Goal: Task Accomplishment & Management: Use online tool/utility

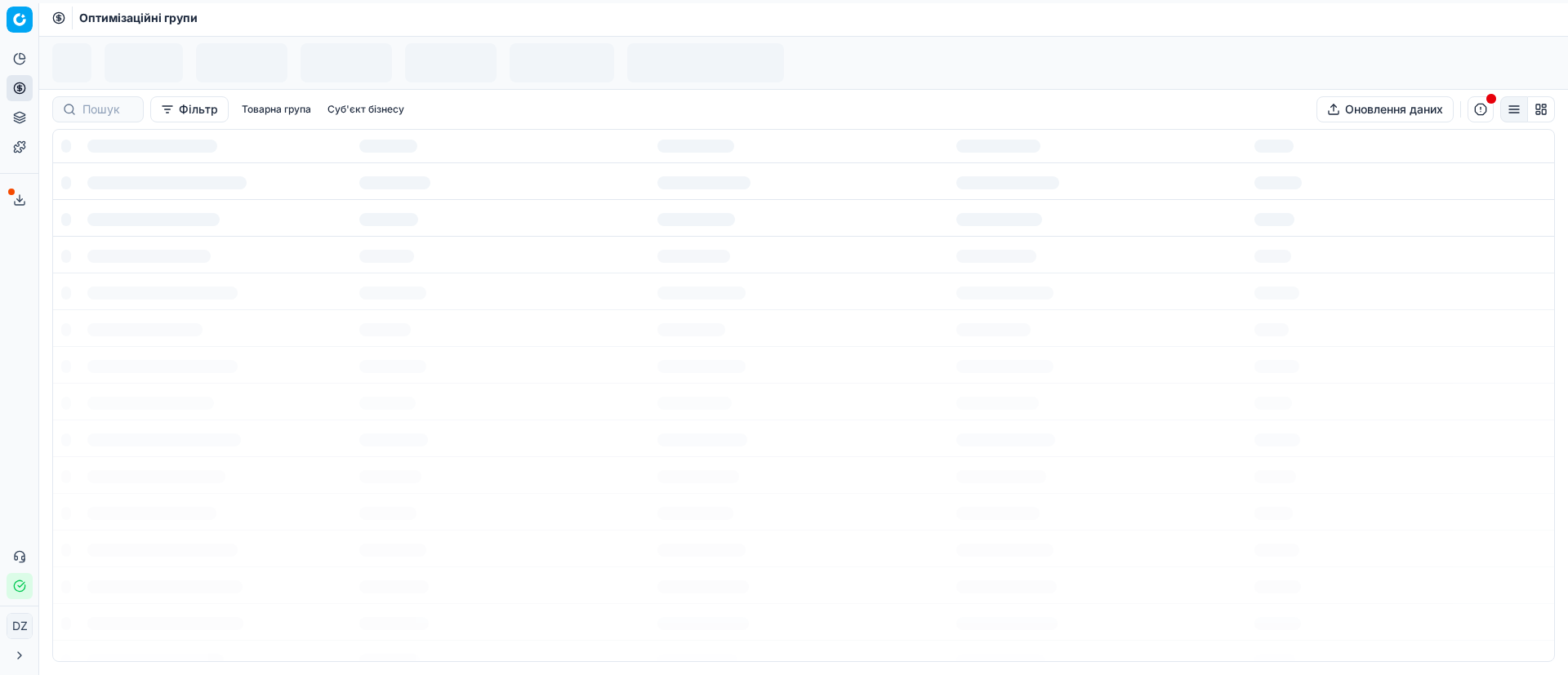
click at [19, 90] on icon at bounding box center [19, 87] width 4 height 4
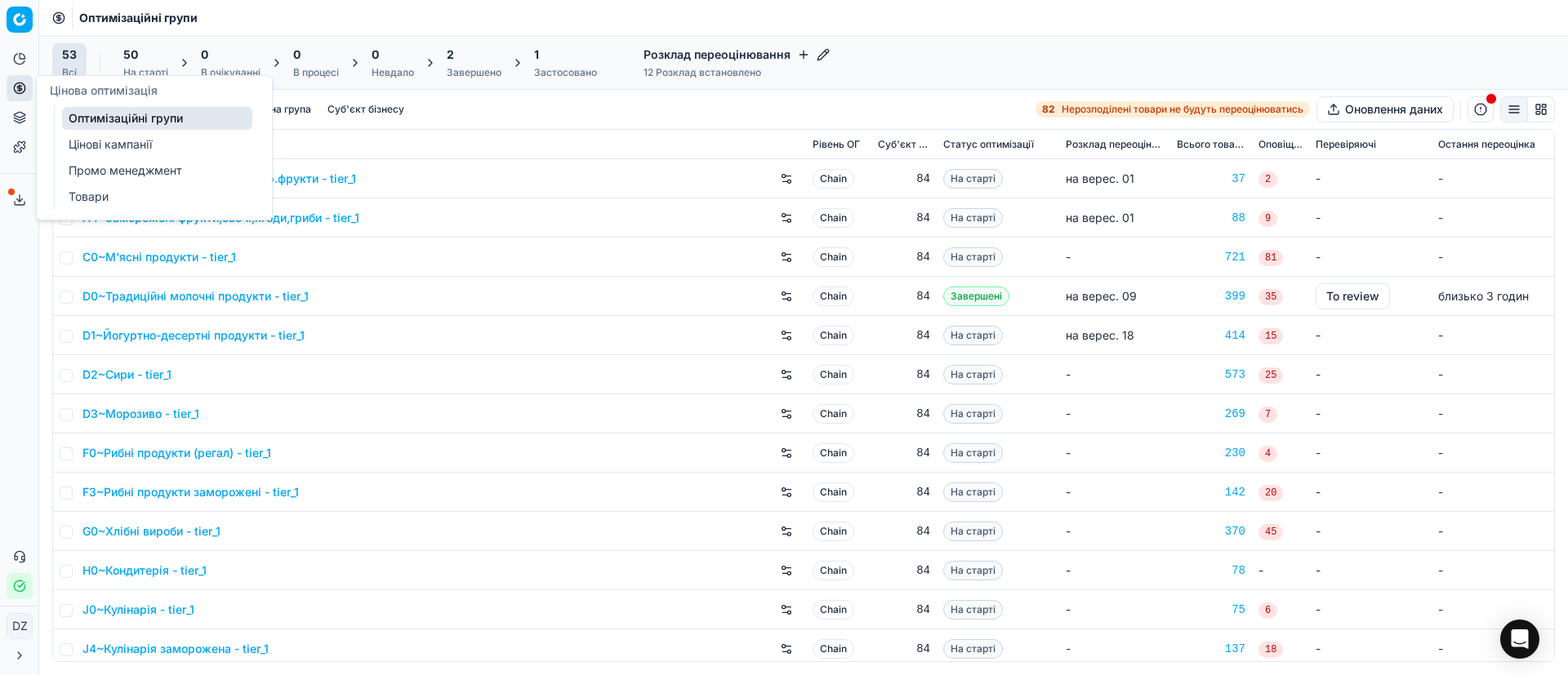
click at [103, 113] on link "Оптимізаційні групи" at bounding box center [156, 118] width 190 height 23
click at [189, 117] on link "Оптимізаційні групи" at bounding box center [156, 118] width 190 height 23
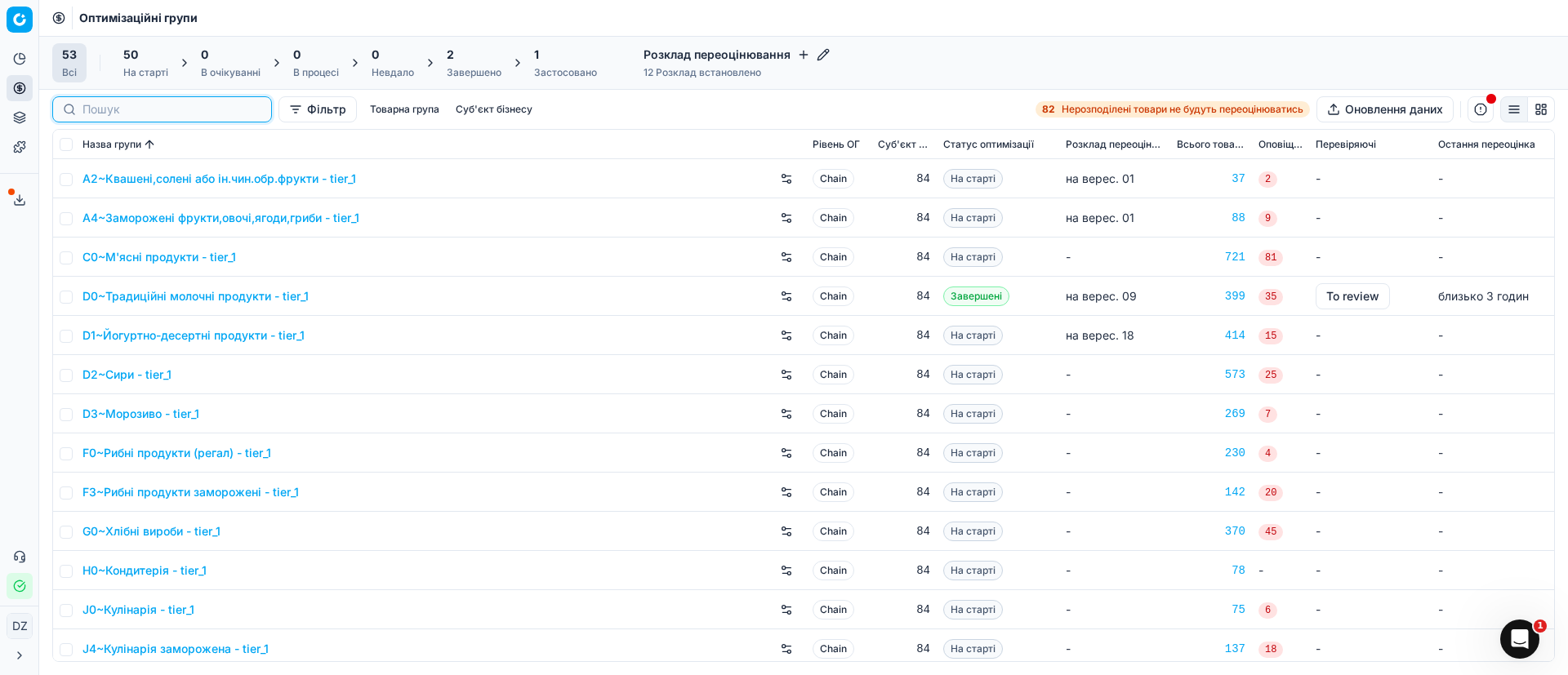
click at [105, 105] on input at bounding box center [171, 110] width 178 height 16
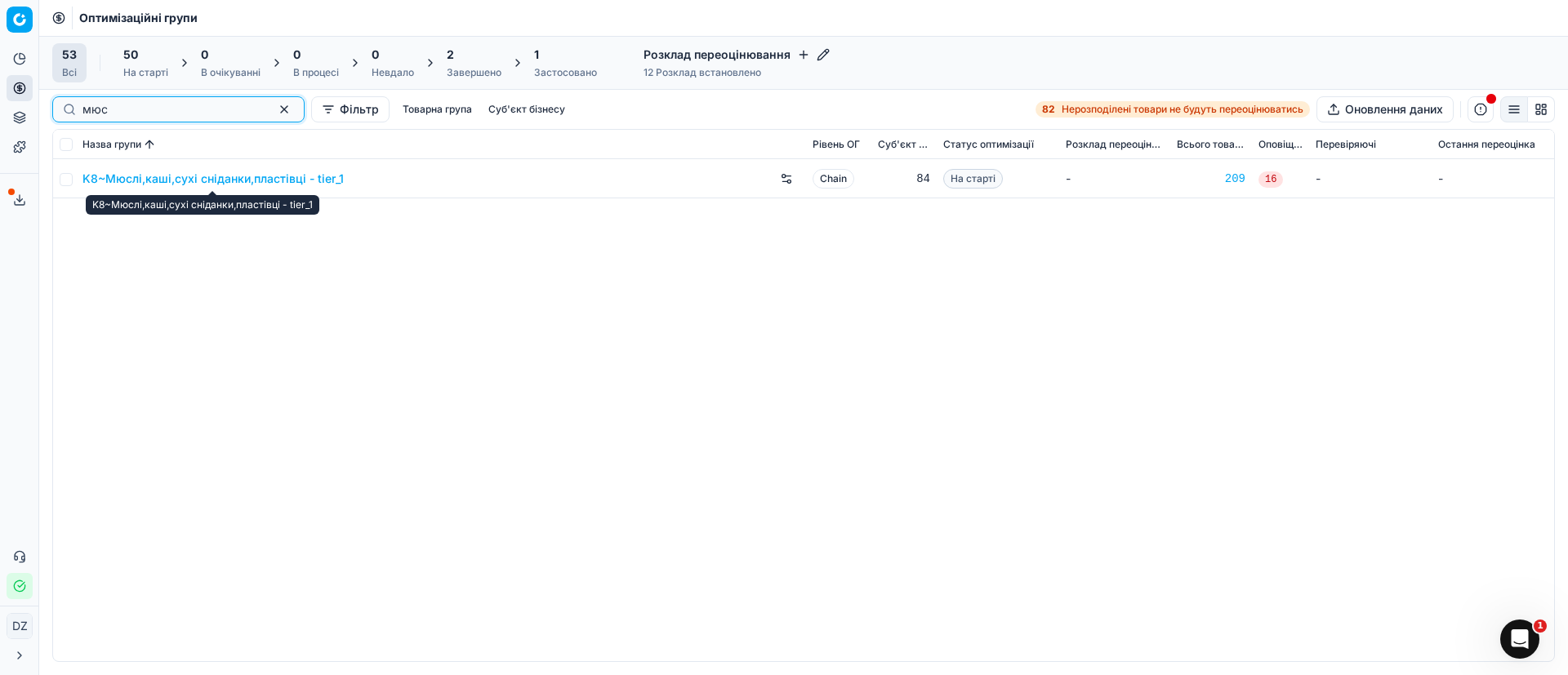
type input "мюс"
click at [147, 177] on link "K8~Мюслі,каші,сухі сніданки,пластівці - tier_1" at bounding box center [213, 178] width 261 height 16
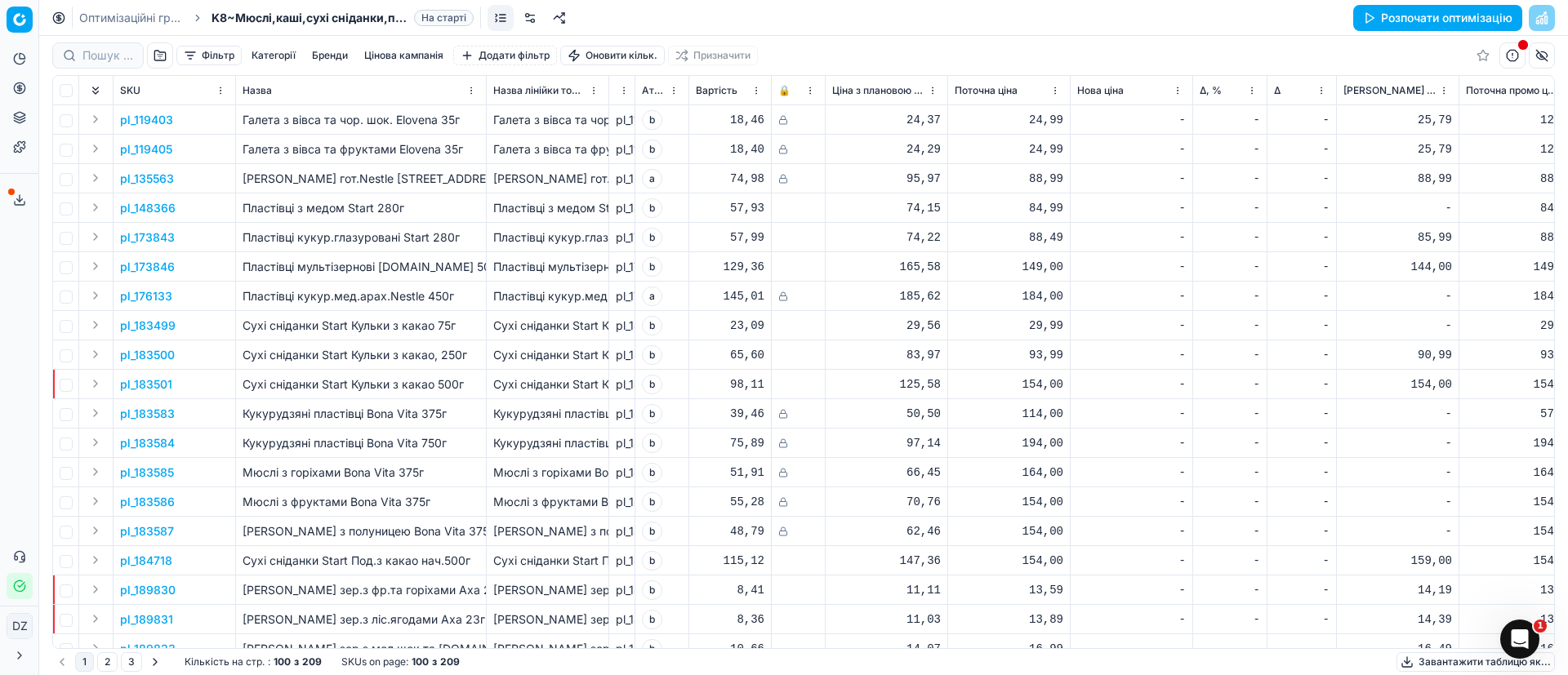
click at [1413, 23] on button "Розпочати оптимізацію" at bounding box center [1437, 19] width 169 height 27
click at [15, 191] on button "Сервіс експорту" at bounding box center [19, 201] width 27 height 27
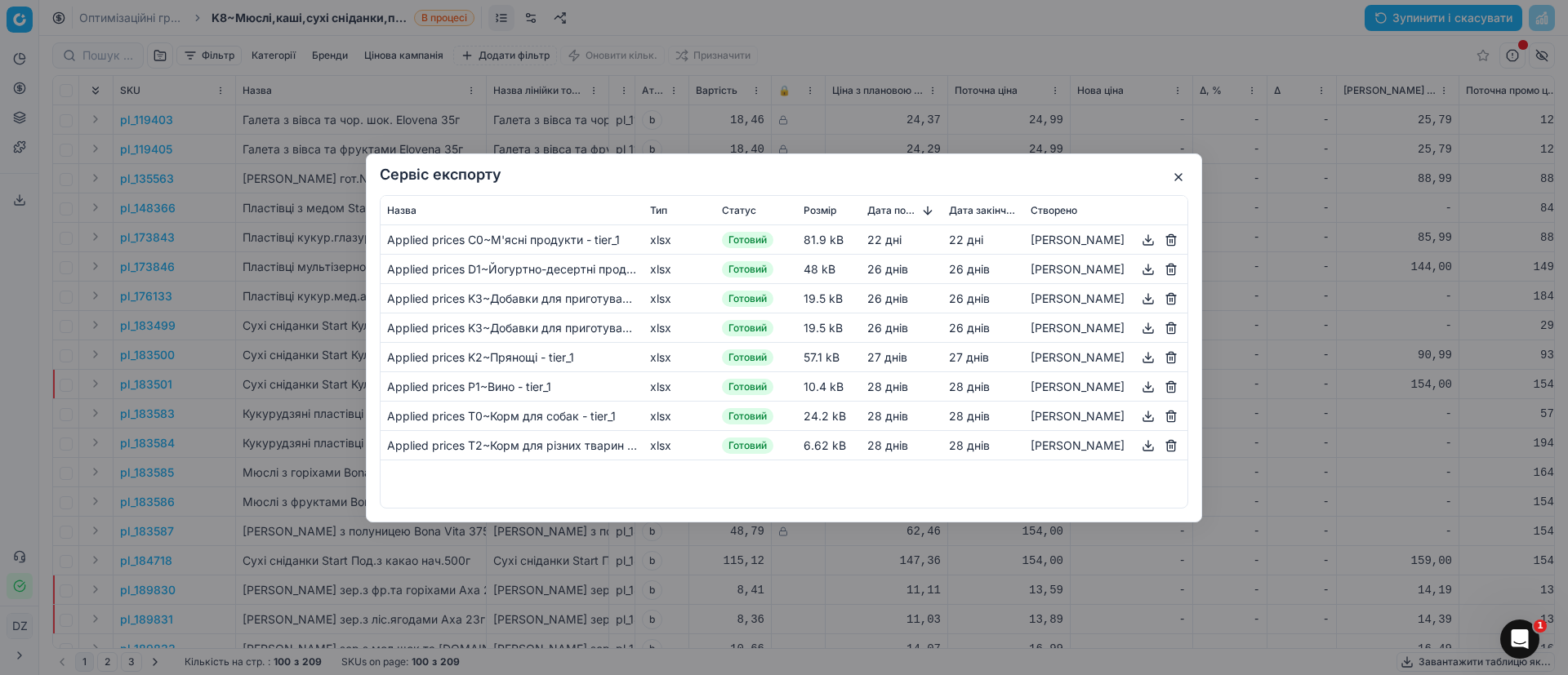
click at [1172, 178] on button "button" at bounding box center [1178, 177] width 19 height 19
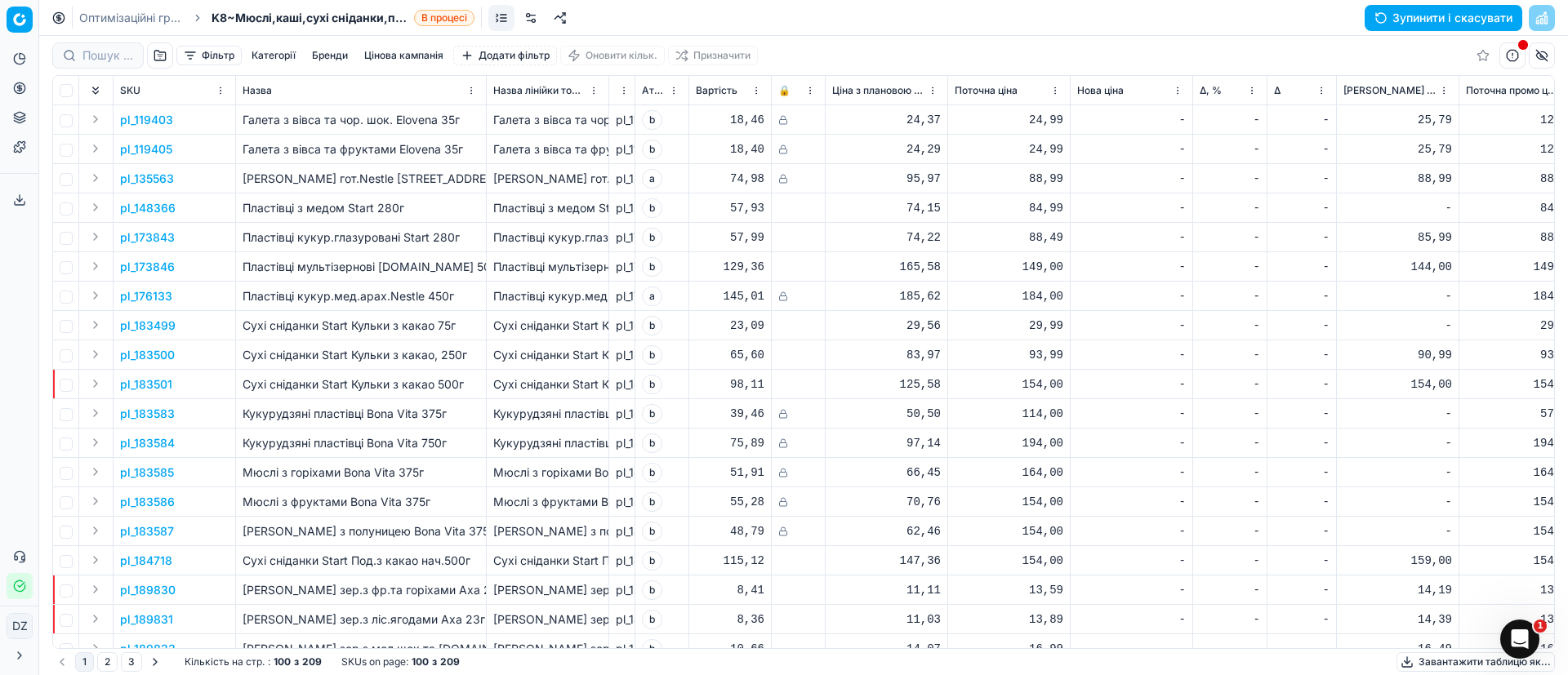
click at [12, 79] on button "Цінова оптимізація" at bounding box center [19, 88] width 27 height 27
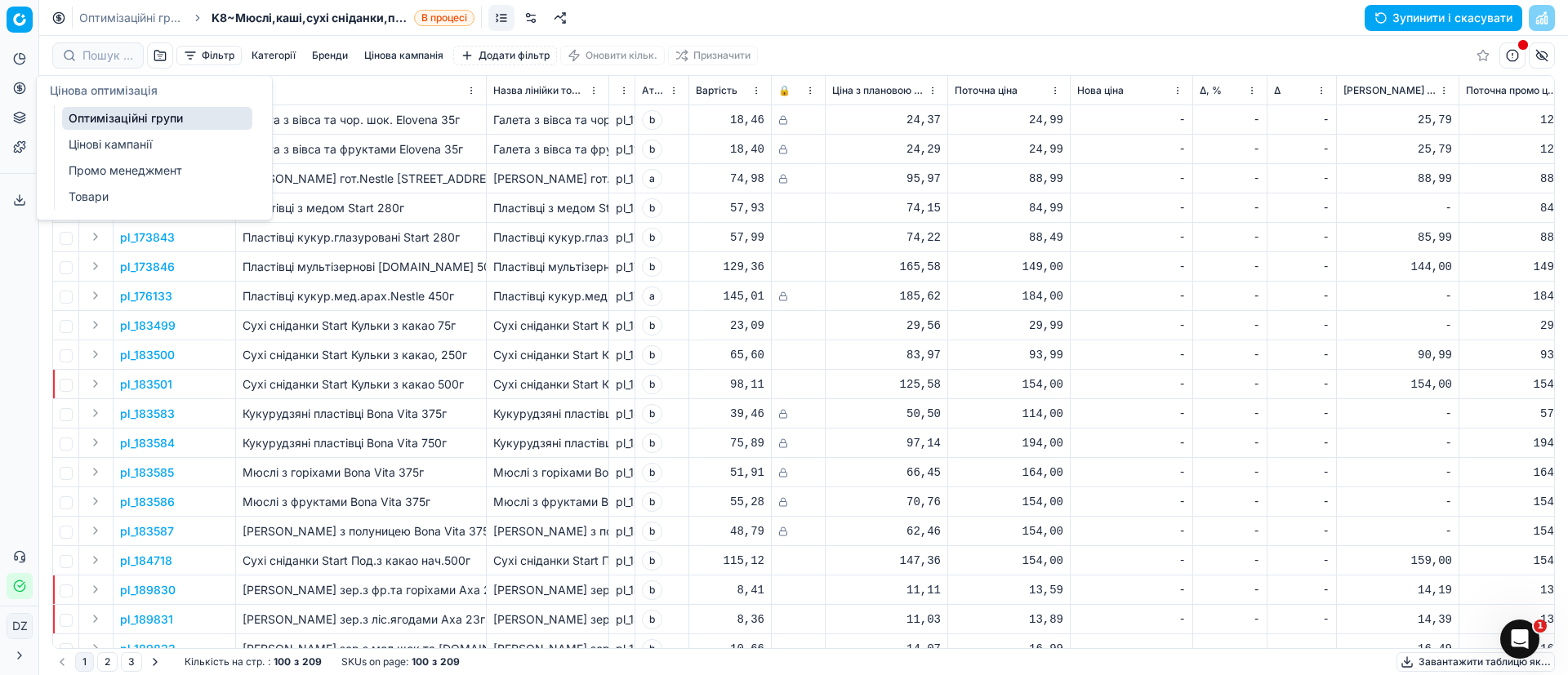
click at [115, 116] on link "Оптимізаційні групи" at bounding box center [156, 118] width 190 height 23
